Goal: Transaction & Acquisition: Purchase product/service

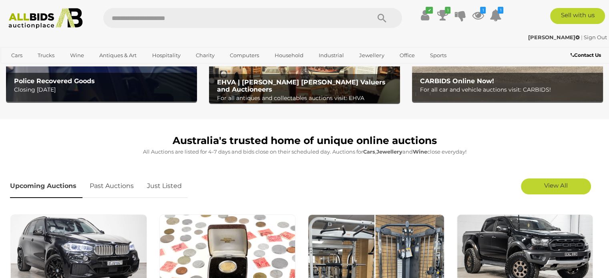
scroll to position [202, 0]
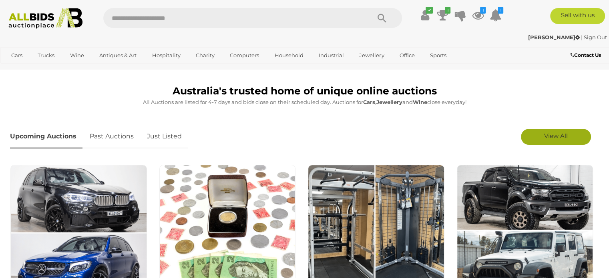
click at [560, 135] on span "View All" at bounding box center [556, 136] width 24 height 8
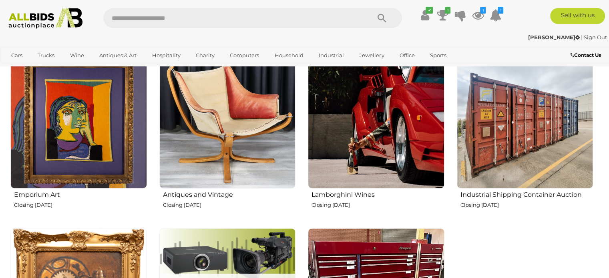
scroll to position [1218, 0]
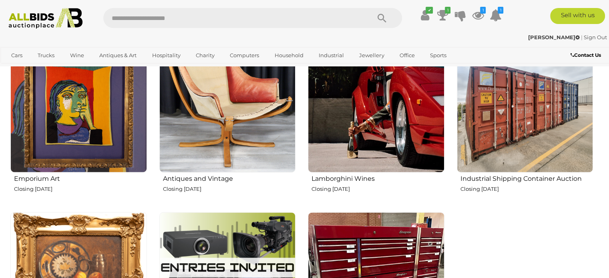
click at [372, 143] on img at bounding box center [376, 104] width 137 height 137
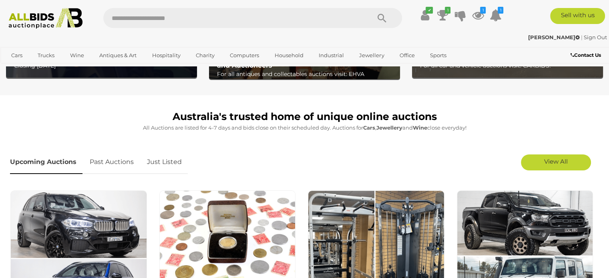
scroll to position [226, 0]
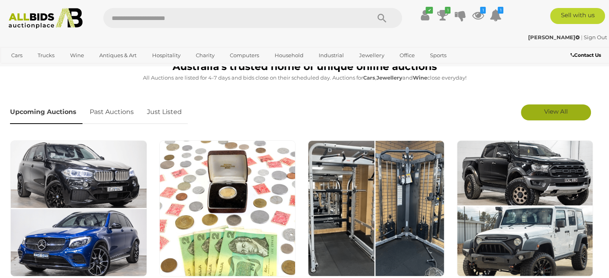
click at [564, 117] on link "View All" at bounding box center [556, 113] width 70 height 16
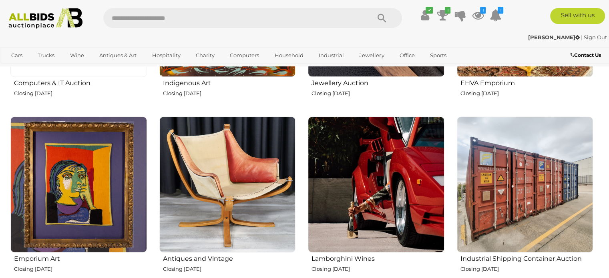
scroll to position [1153, 0]
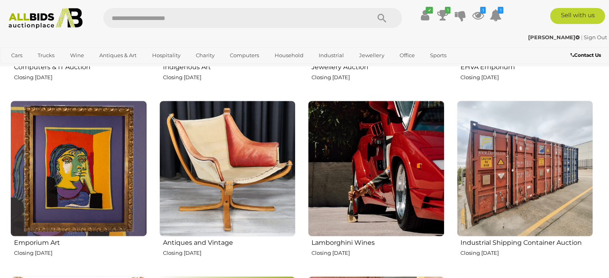
click at [237, 176] on img at bounding box center [227, 169] width 137 height 137
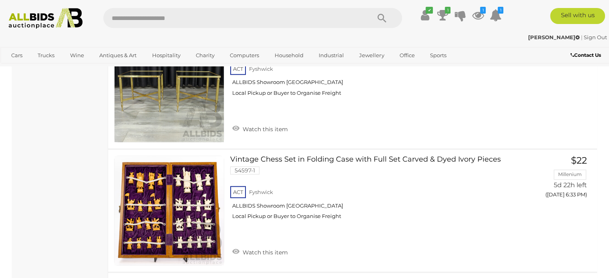
scroll to position [773, 0]
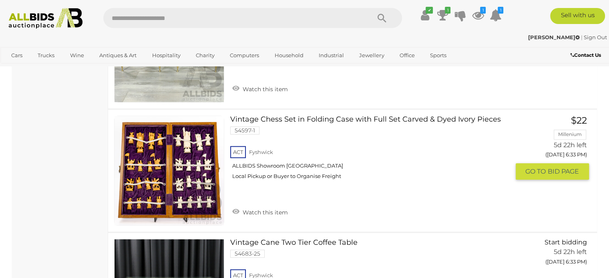
click at [161, 167] on link at bounding box center [169, 171] width 110 height 110
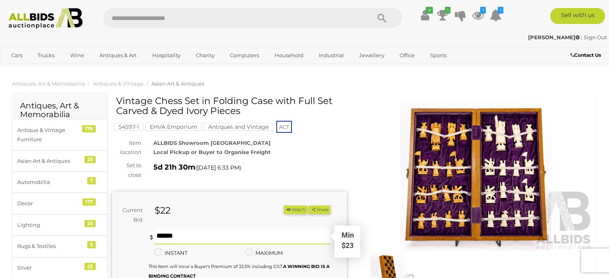
click at [192, 233] on input "text" at bounding box center [243, 237] width 176 height 16
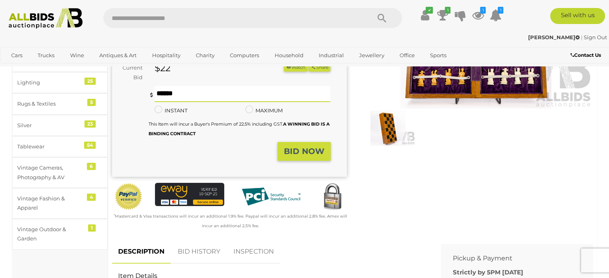
scroll to position [144, 0]
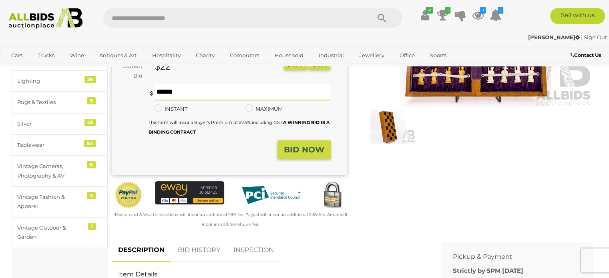
type input "**"
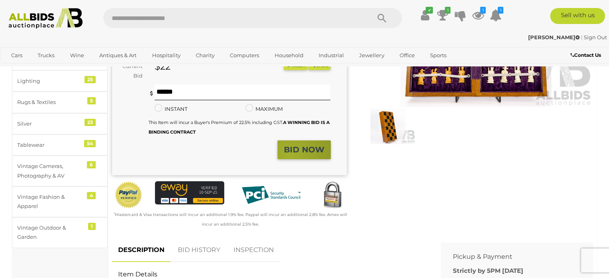
click at [290, 154] on strong "BID NOW" at bounding box center [304, 150] width 40 height 10
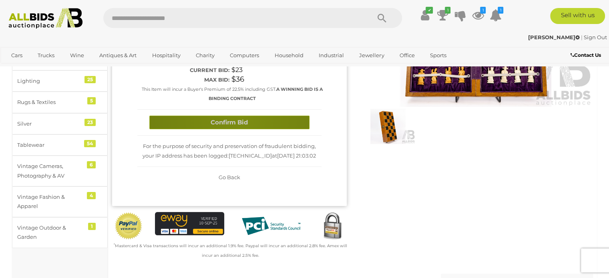
click at [241, 120] on button "Confirm Bid" at bounding box center [229, 123] width 160 height 14
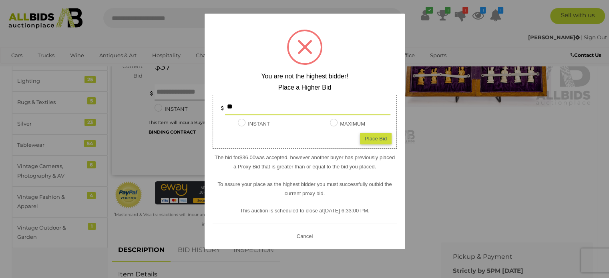
click at [362, 139] on div "Place Bid" at bounding box center [376, 139] width 32 height 12
type input "**"
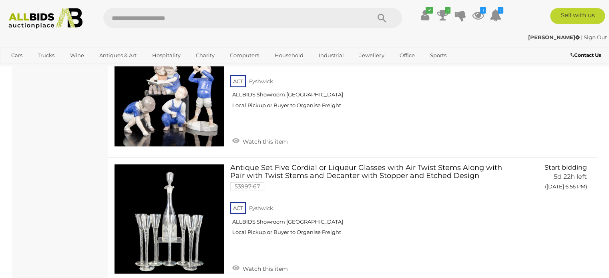
scroll to position [6106, 0]
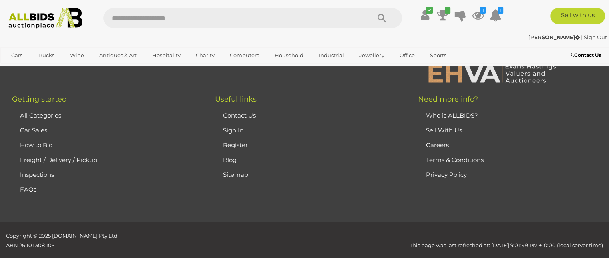
scroll to position [41, 0]
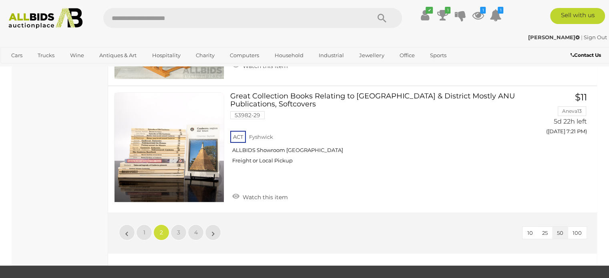
scroll to position [6176, 0]
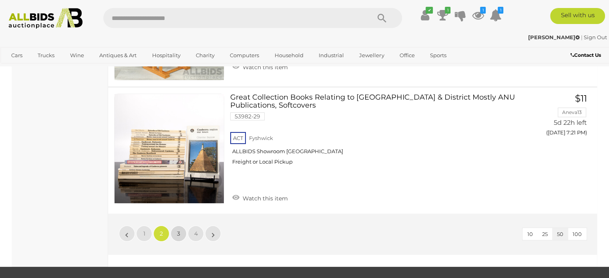
click at [175, 226] on link "3" at bounding box center [179, 234] width 16 height 16
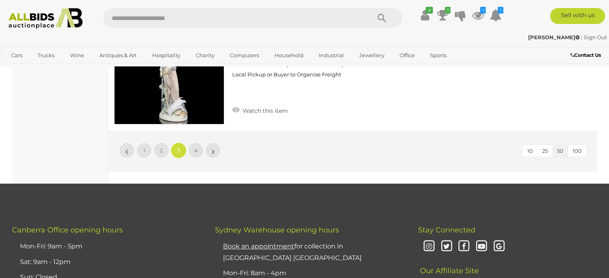
scroll to position [6282, 0]
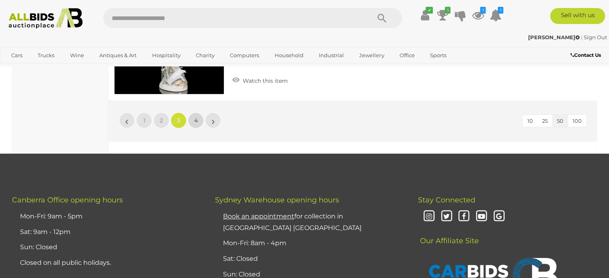
click at [196, 113] on link "4" at bounding box center [196, 121] width 16 height 16
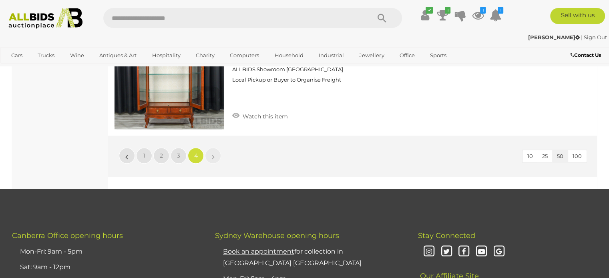
scroll to position [3997, 0]
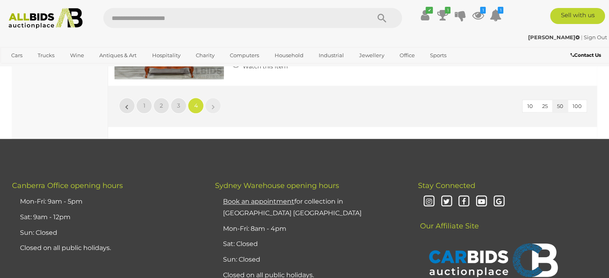
click at [25, 17] on img at bounding box center [45, 18] width 83 height 21
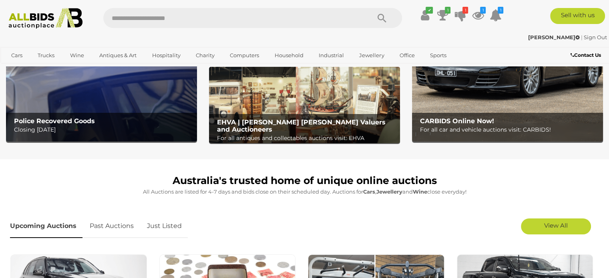
scroll to position [128, 0]
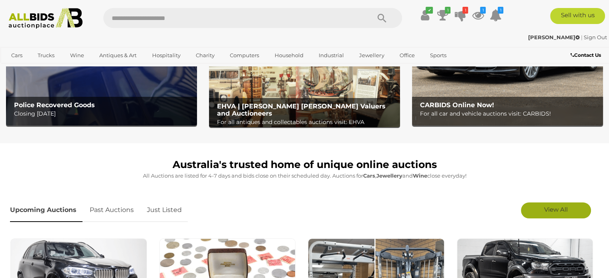
click at [562, 211] on span "View All" at bounding box center [556, 210] width 24 height 8
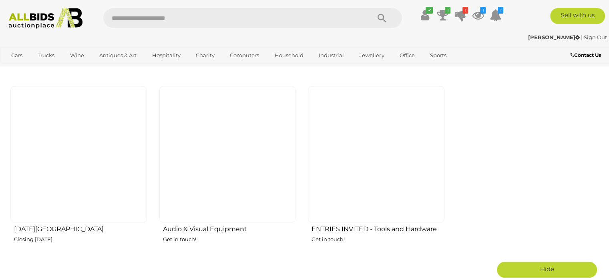
scroll to position [1364, 0]
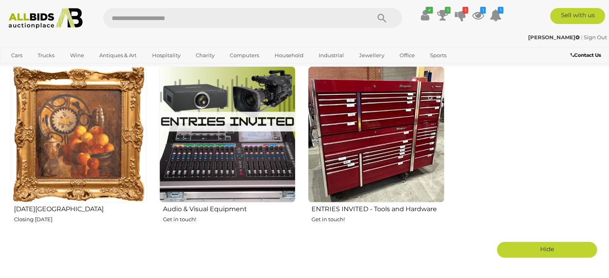
click at [60, 121] on img at bounding box center [78, 134] width 137 height 137
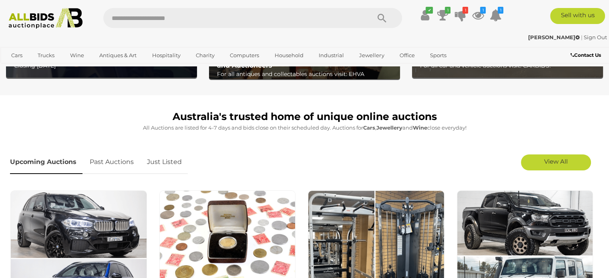
scroll to position [196, 0]
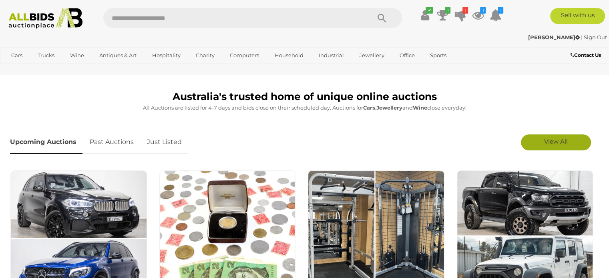
click at [563, 146] on link "View All" at bounding box center [556, 143] width 70 height 16
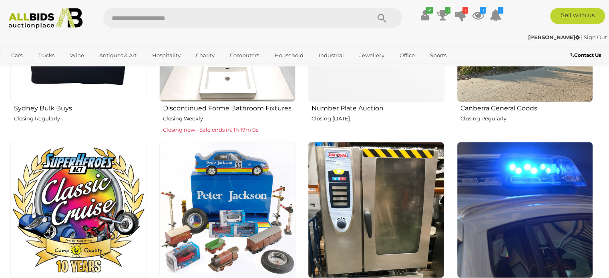
scroll to position [785, 0]
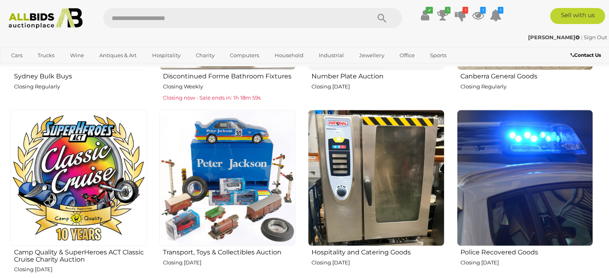
click at [557, 197] on img at bounding box center [525, 178] width 137 height 137
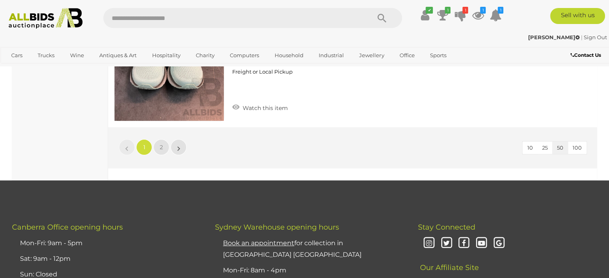
scroll to position [6326, 0]
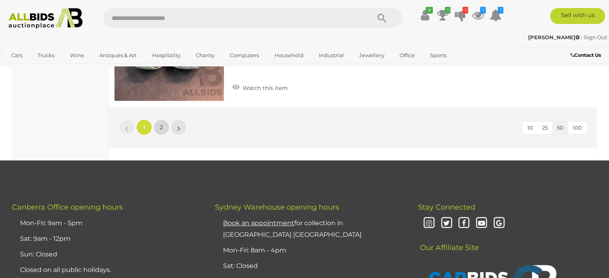
click at [157, 119] on link "2" at bounding box center [161, 127] width 16 height 16
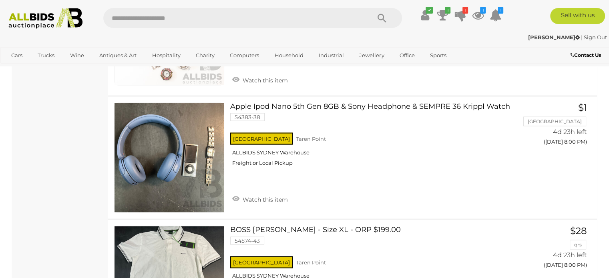
scroll to position [1623, 0]
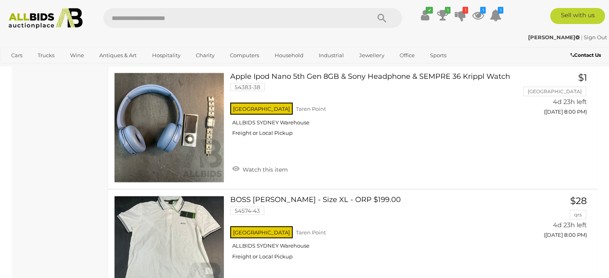
click at [32, 17] on img at bounding box center [45, 18] width 83 height 21
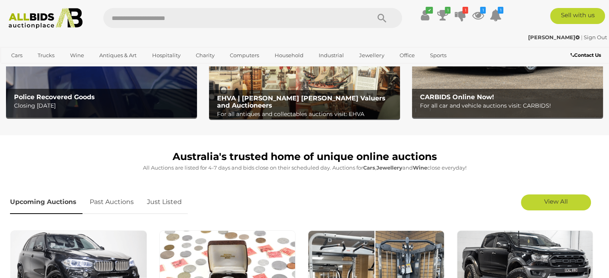
scroll to position [156, 0]
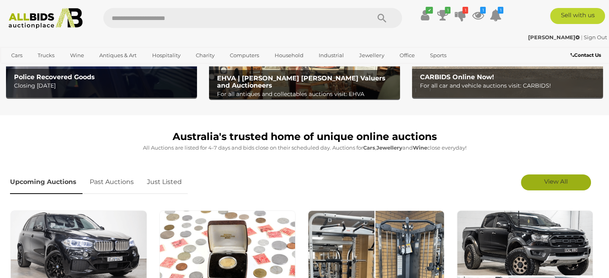
click at [564, 184] on span "View All" at bounding box center [556, 182] width 24 height 8
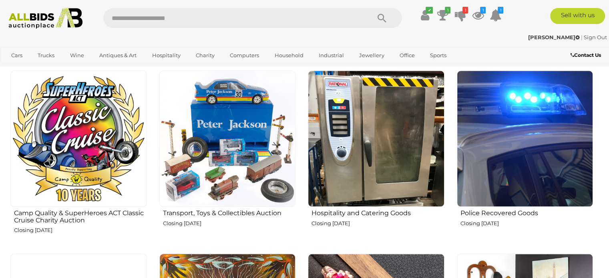
scroll to position [822, 0]
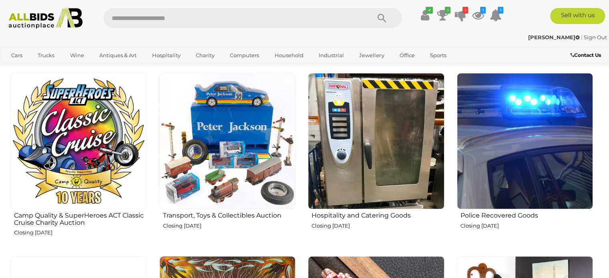
click at [73, 137] on img at bounding box center [78, 141] width 137 height 137
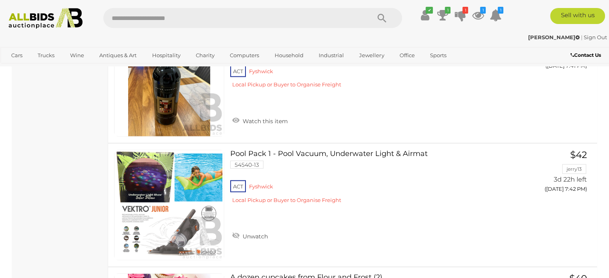
scroll to position [1476, 0]
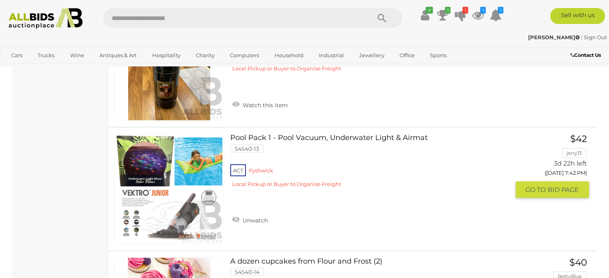
drag, startPoint x: 613, startPoint y: 274, endPoint x: 403, endPoint y: 186, distance: 226.9
click at [403, 186] on div "ACT Fyshwick Local Pickup or Buyer to Organise Freight" at bounding box center [369, 178] width 279 height 31
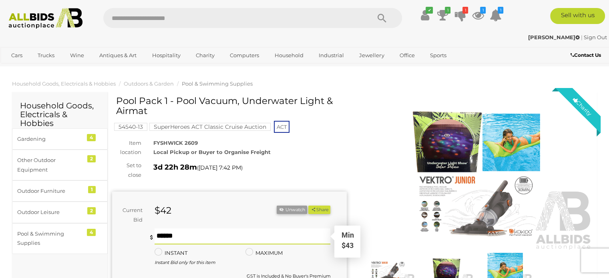
click at [169, 240] on input "text" at bounding box center [243, 237] width 176 height 16
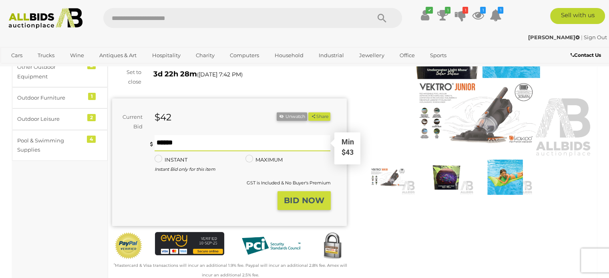
scroll to position [96, 0]
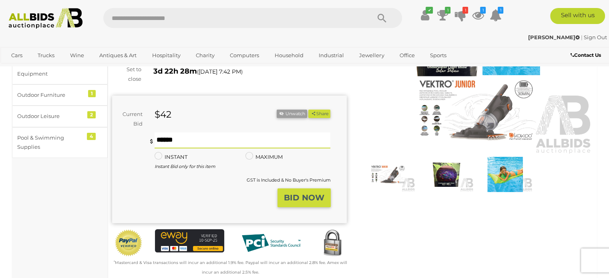
type input "**"
click at [300, 192] on button "BID NOW" at bounding box center [304, 198] width 53 height 19
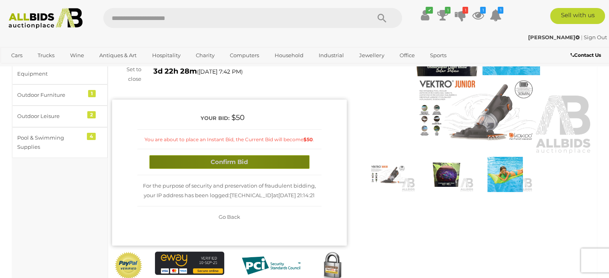
click at [245, 161] on button "Confirm Bid" at bounding box center [229, 162] width 160 height 14
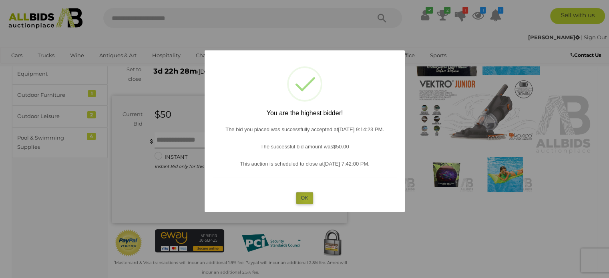
click at [306, 199] on button "OK" at bounding box center [304, 198] width 17 height 12
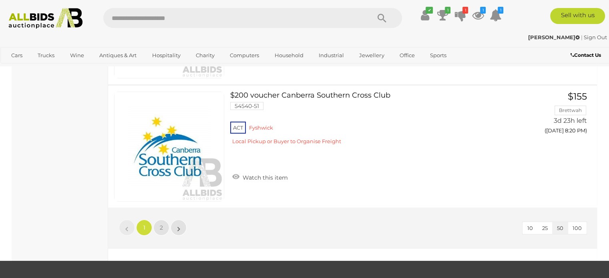
scroll to position [6102, 0]
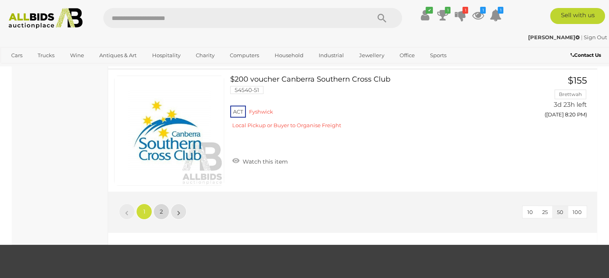
click at [162, 208] on span "2" at bounding box center [161, 211] width 3 height 7
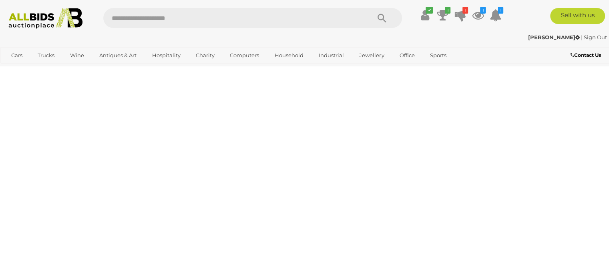
scroll to position [41, 0]
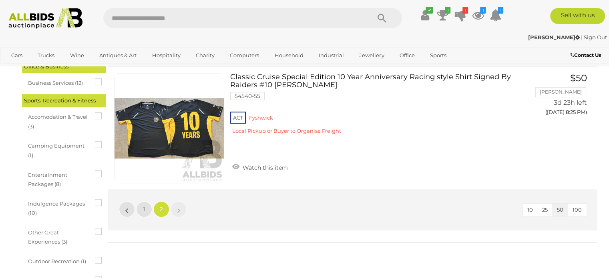
scroll to position [441, 0]
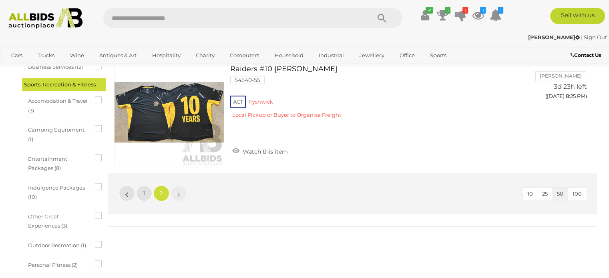
click at [34, 14] on img at bounding box center [45, 18] width 83 height 21
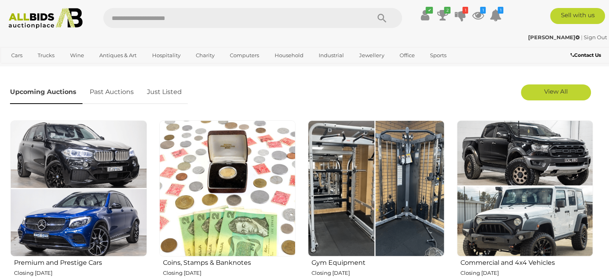
scroll to position [235, 0]
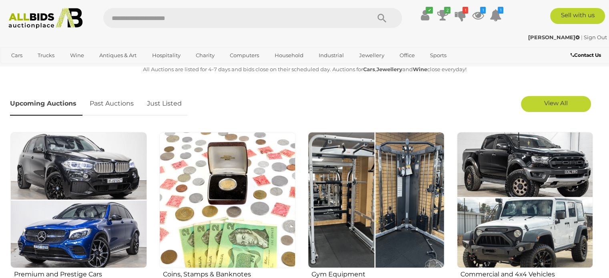
click at [166, 103] on link "Just Listed" at bounding box center [164, 104] width 47 height 24
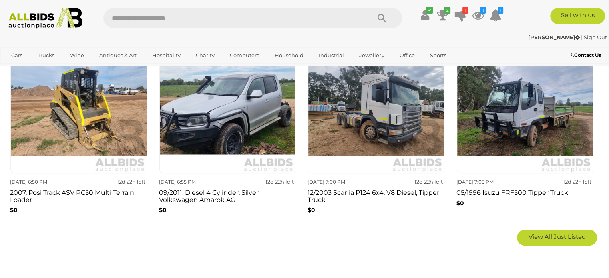
scroll to position [555, 0]
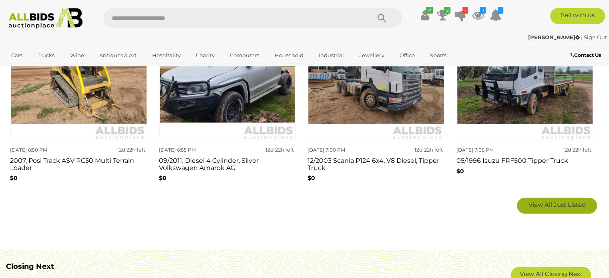
click at [570, 201] on span "View All Just Listed" at bounding box center [557, 205] width 57 height 8
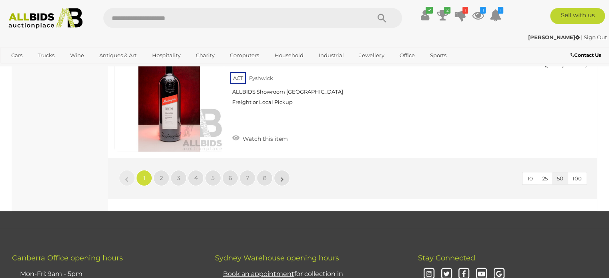
scroll to position [6218, 0]
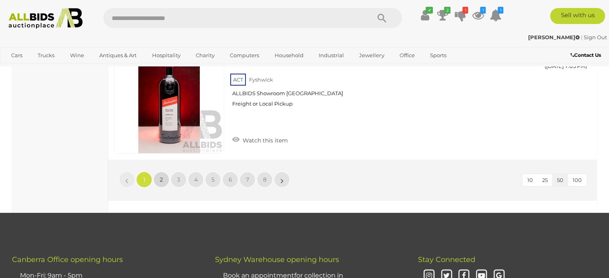
click at [160, 176] on span "2" at bounding box center [161, 179] width 3 height 7
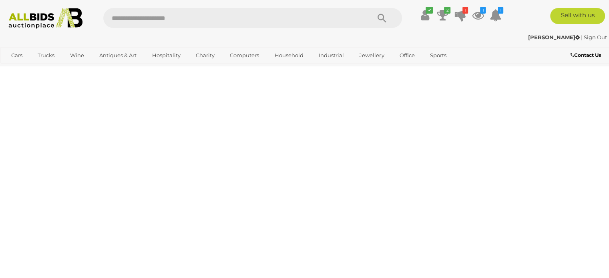
scroll to position [0, 0]
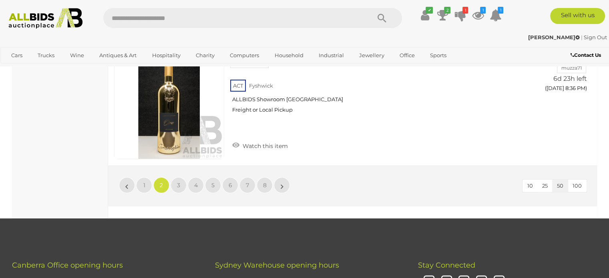
scroll to position [6213, 0]
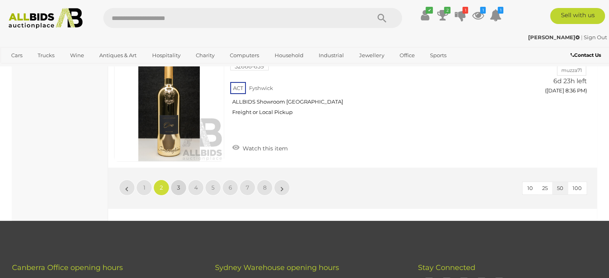
click at [181, 180] on link "3" at bounding box center [179, 188] width 16 height 16
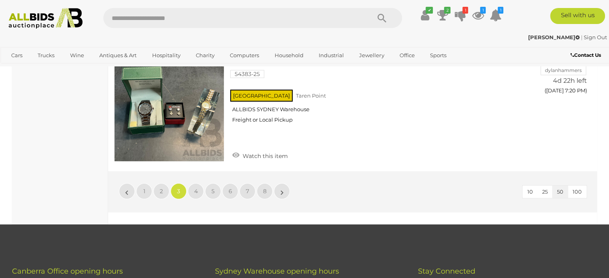
scroll to position [6232, 0]
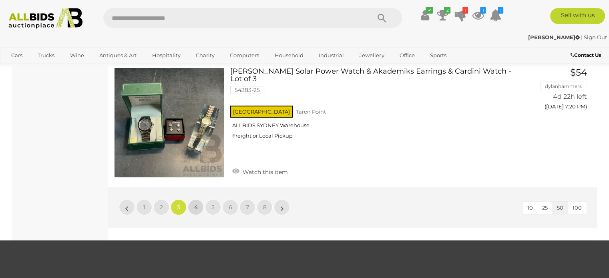
click at [199, 199] on link "4" at bounding box center [196, 207] width 16 height 16
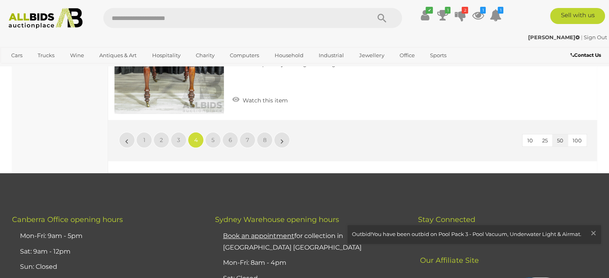
scroll to position [6282, 0]
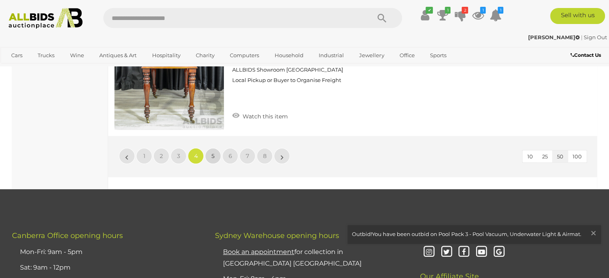
click at [215, 148] on link "5" at bounding box center [213, 156] width 16 height 16
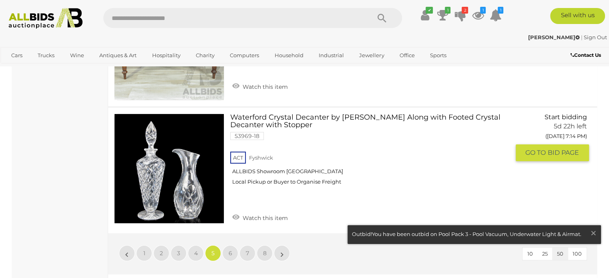
scroll to position [6152, 0]
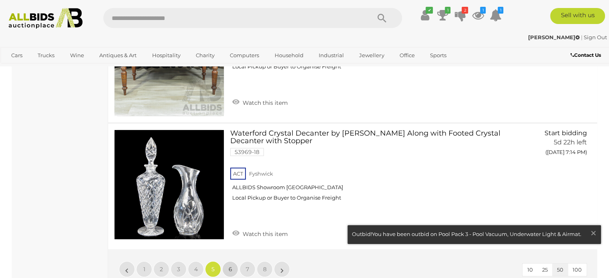
click at [234, 262] on link "6" at bounding box center [230, 270] width 16 height 16
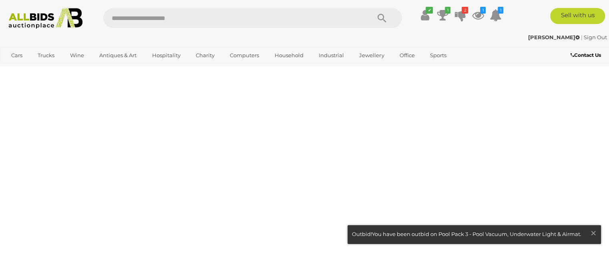
scroll to position [0, 0]
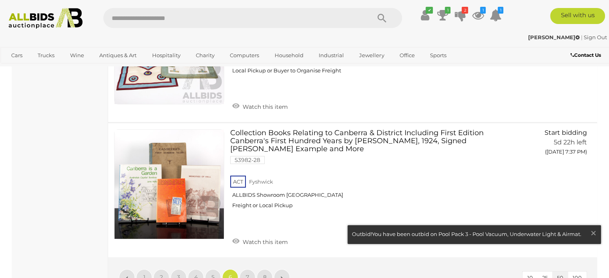
scroll to position [6184, 0]
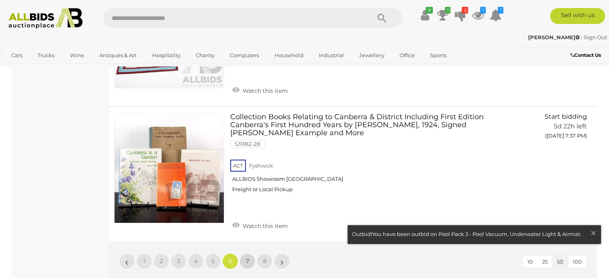
click at [250, 254] on link "7" at bounding box center [248, 262] width 16 height 16
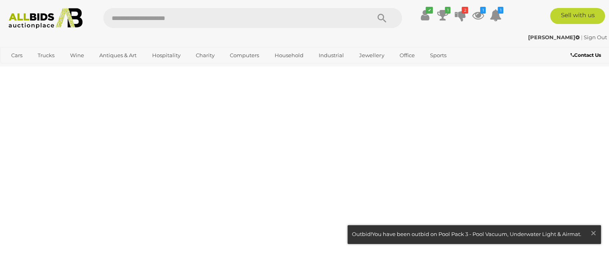
scroll to position [0, 0]
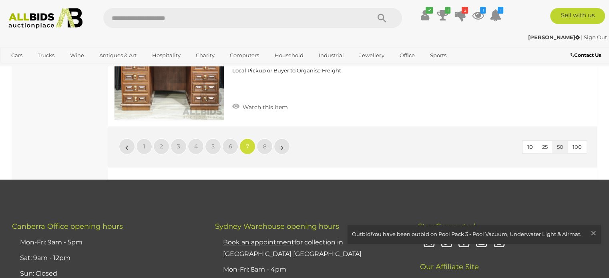
scroll to position [6264, 0]
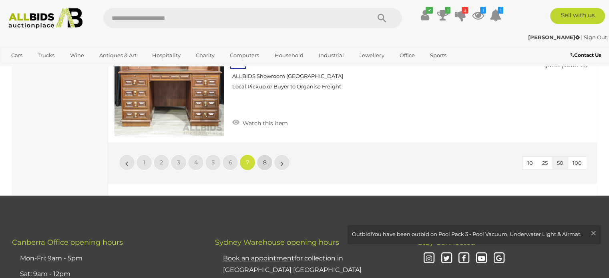
click at [263, 159] on span "8" at bounding box center [265, 162] width 4 height 7
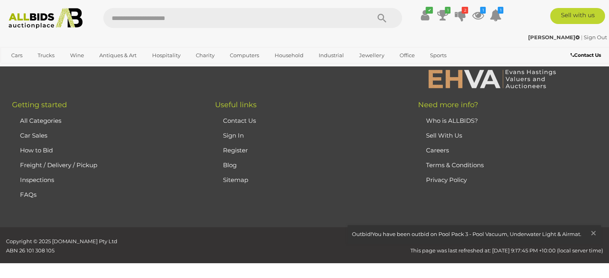
scroll to position [2843, 0]
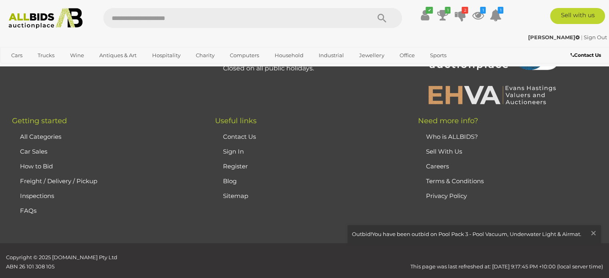
click at [52, 20] on img at bounding box center [45, 18] width 83 height 21
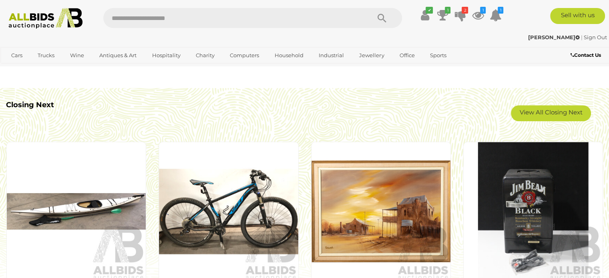
scroll to position [682, 0]
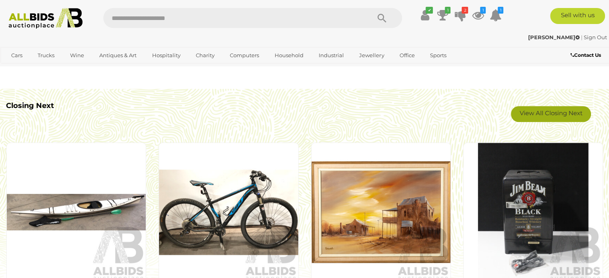
click at [554, 108] on link "View All Closing Next" at bounding box center [551, 114] width 80 height 16
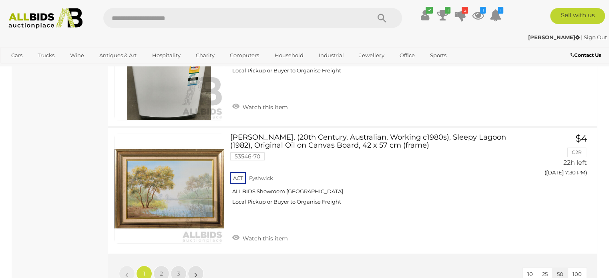
scroll to position [6167, 0]
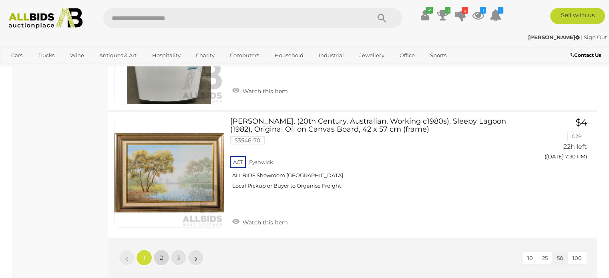
click at [160, 254] on span "2" at bounding box center [161, 257] width 3 height 7
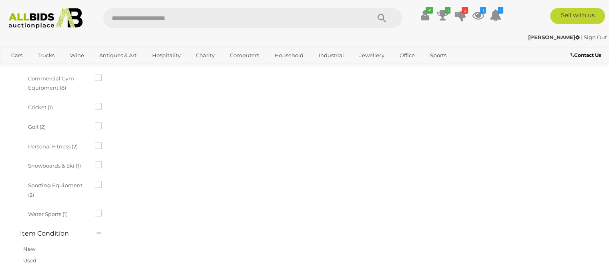
scroll to position [41, 0]
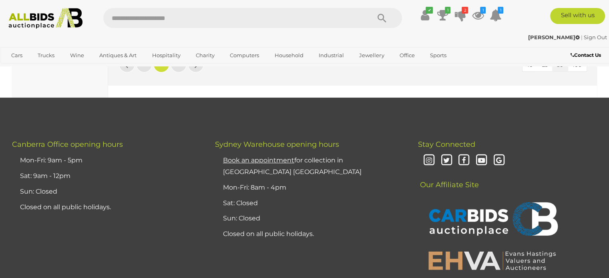
scroll to position [6289, 0]
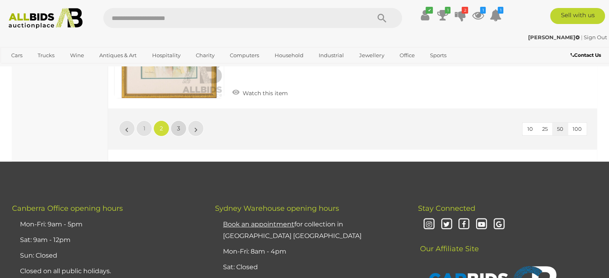
click at [182, 121] on link "3" at bounding box center [179, 129] width 16 height 16
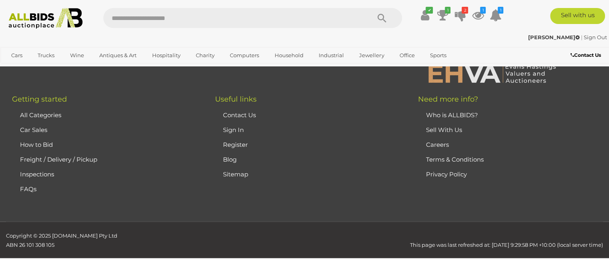
scroll to position [41, 0]
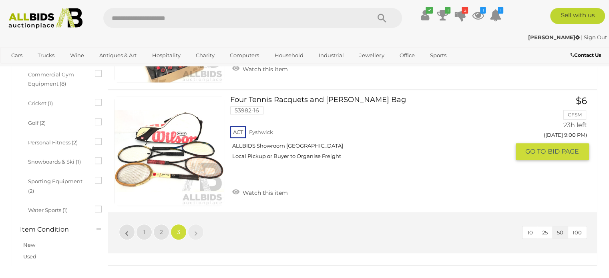
scroll to position [666, 0]
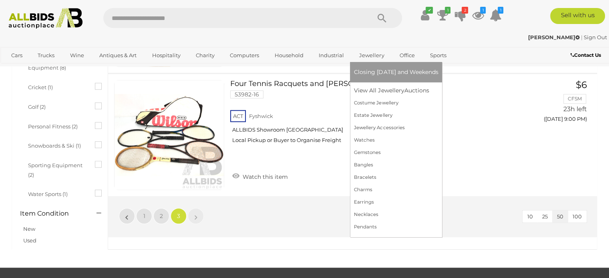
click at [385, 56] on link "Jewellery" at bounding box center [371, 55] width 35 height 13
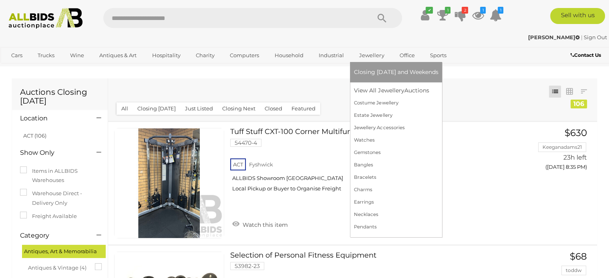
click at [385, 56] on link "Jewellery" at bounding box center [371, 55] width 35 height 13
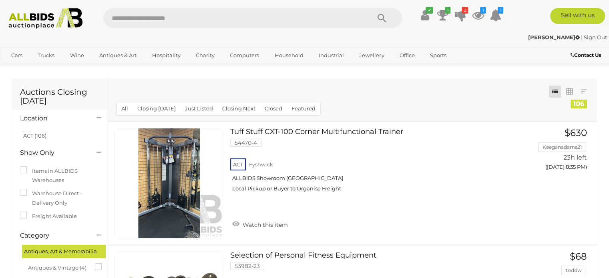
click at [26, 22] on img at bounding box center [45, 18] width 83 height 21
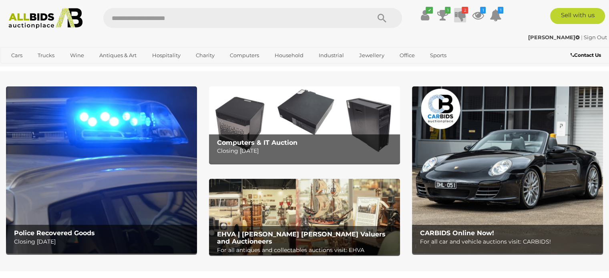
click at [461, 11] on icon at bounding box center [460, 15] width 11 height 14
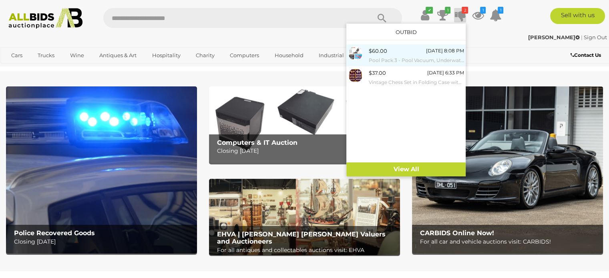
click at [370, 64] on small "Pool Pack 3 - Pool Vacuum, Underwater Light & Airmat" at bounding box center [415, 60] width 95 height 9
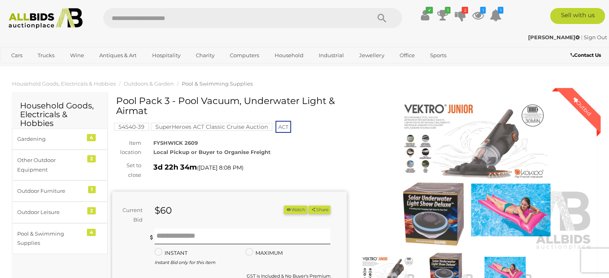
click at [370, 64] on div "Cars Closing on Weekdays View All Cars Auctions Trucks" at bounding box center [254, 57] width 508 height 20
